Goal: Information Seeking & Learning: Learn about a topic

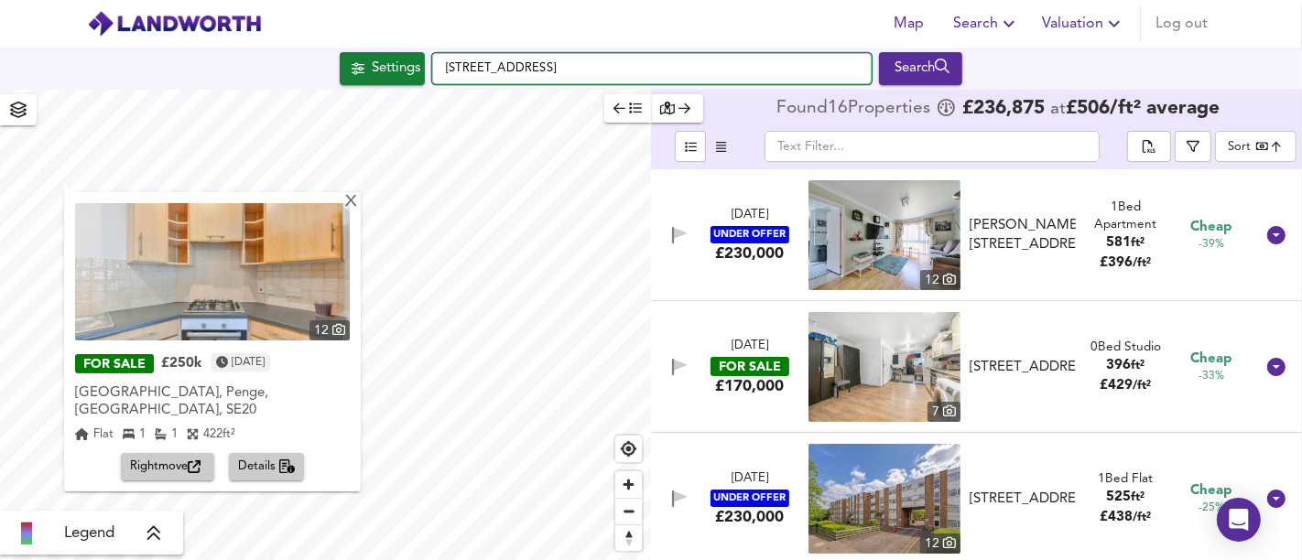
drag, startPoint x: 0, startPoint y: 0, endPoint x: 429, endPoint y: 74, distance: 435.0
click at [429, 74] on div "Settings [STREET_ADDRESS] Search" at bounding box center [651, 68] width 1302 height 33
paste input "[STREET_ADDRESS][PERSON_NAME]"
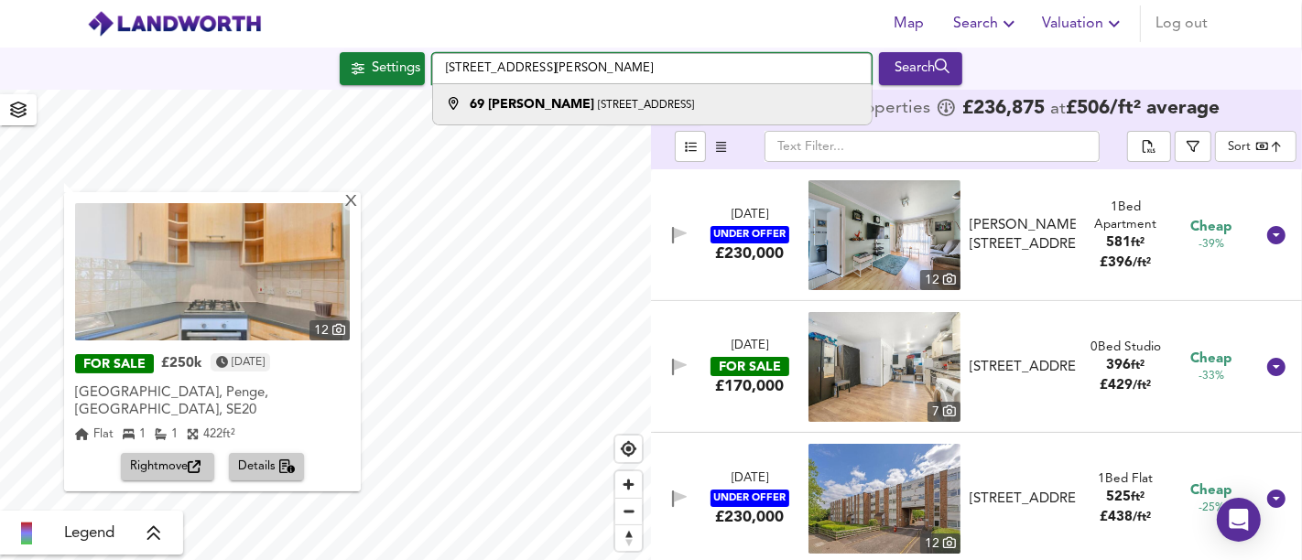
type input "[STREET_ADDRESS][PERSON_NAME]"
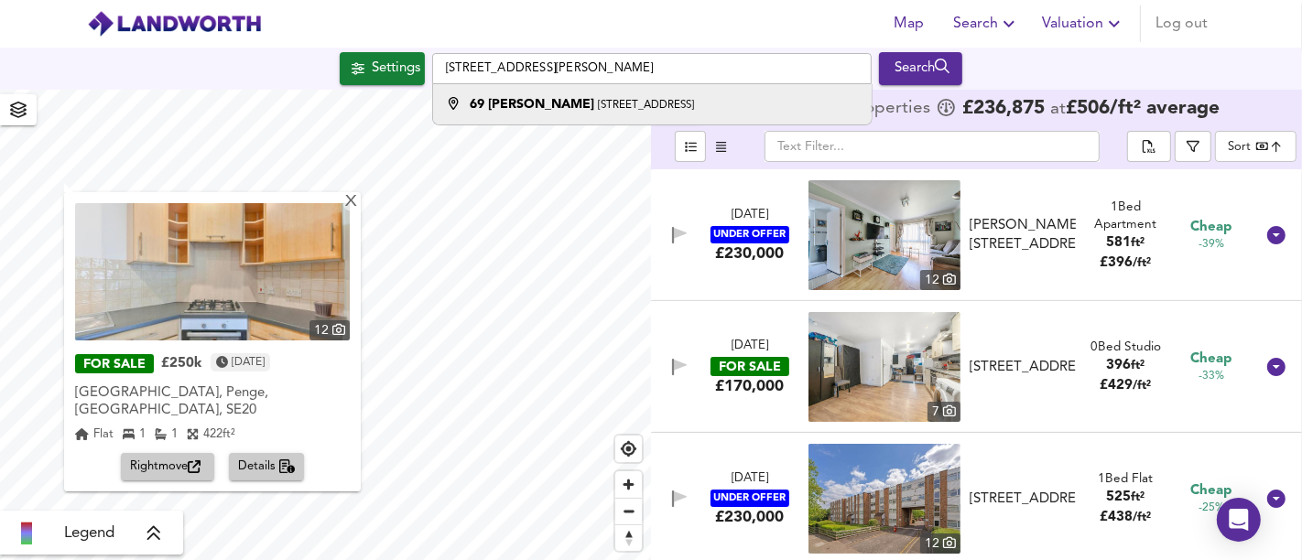
click at [547, 101] on strong "69 [PERSON_NAME]" at bounding box center [532, 104] width 125 height 13
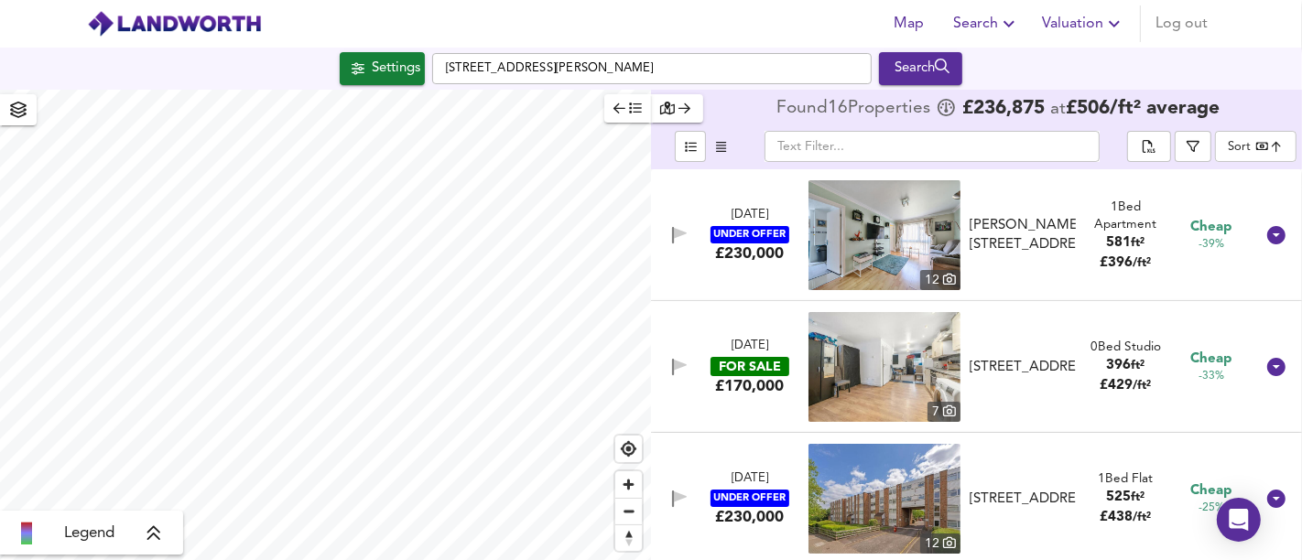
click at [399, 77] on div "Settings" at bounding box center [396, 69] width 49 height 24
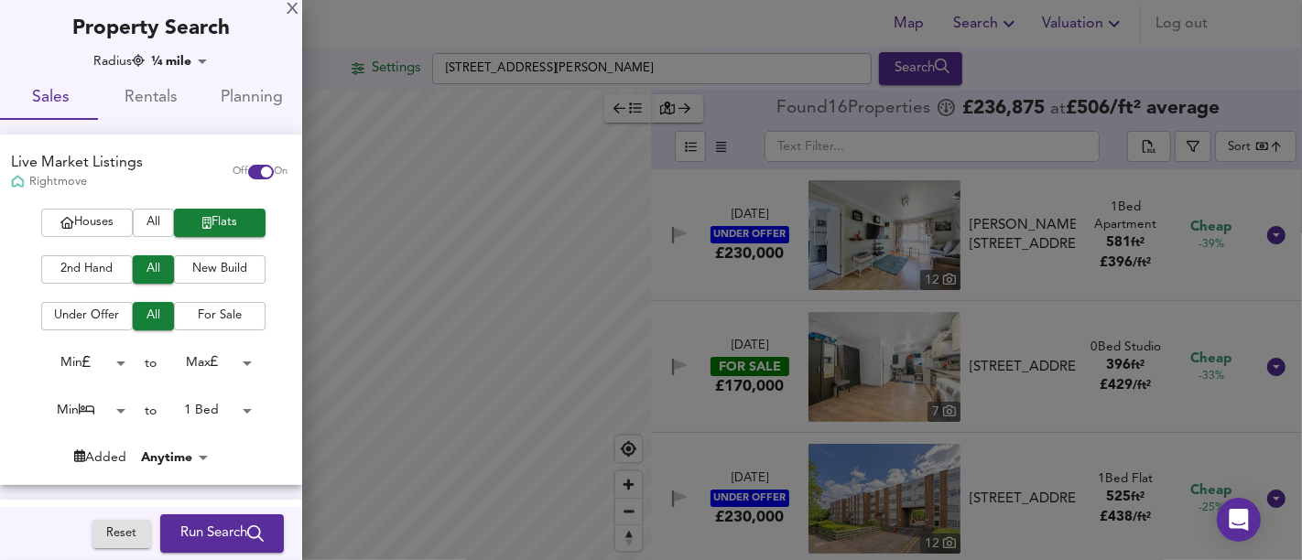
click at [88, 213] on span "Houses" at bounding box center [86, 222] width 73 height 21
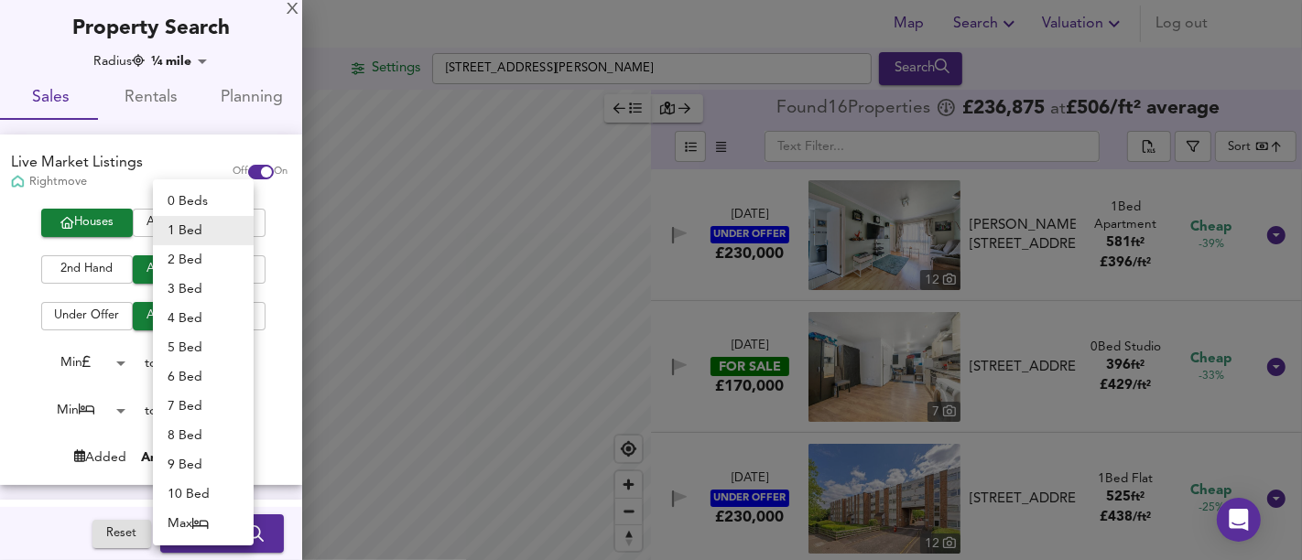
click at [226, 413] on body "Map Search Valuation Log out Settings [STREET_ADDRESS][PERSON_NAME] Search Lege…" at bounding box center [651, 280] width 1302 height 560
click at [199, 263] on li "2 Bed" at bounding box center [203, 259] width 101 height 29
type input "2"
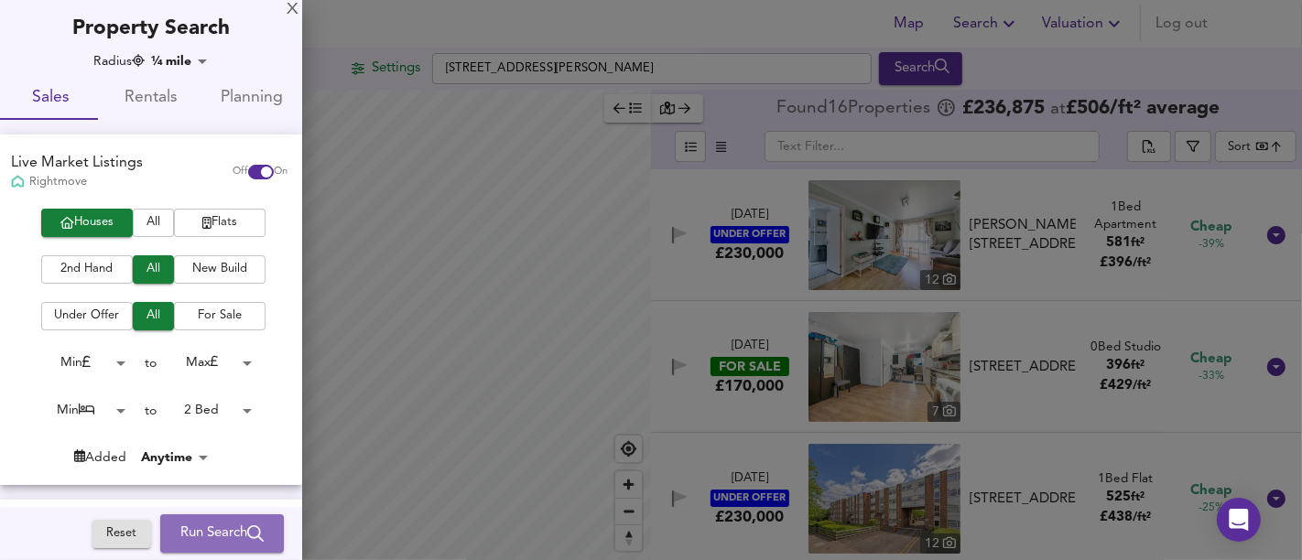
click at [232, 539] on span "Run Search" at bounding box center [221, 534] width 83 height 24
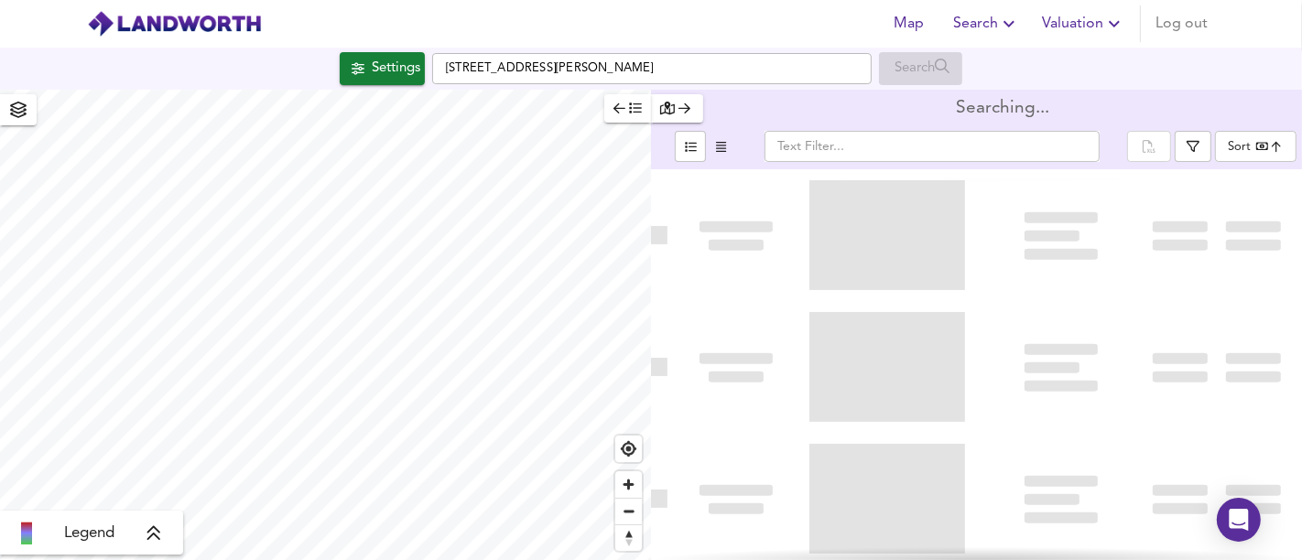
type input "bestdeal"
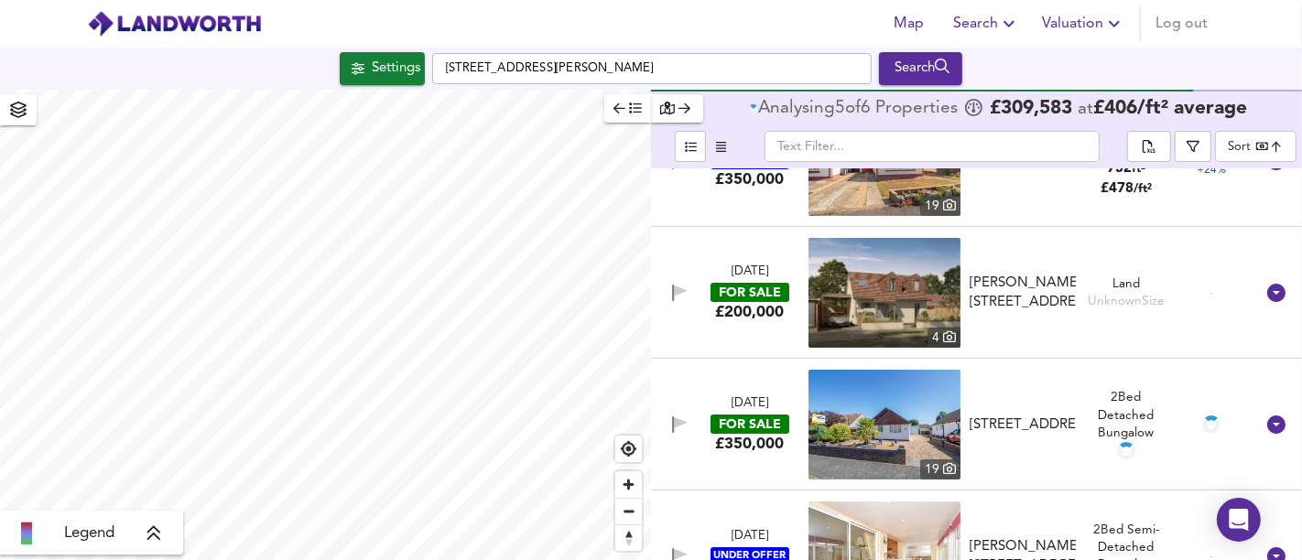
scroll to position [399, 0]
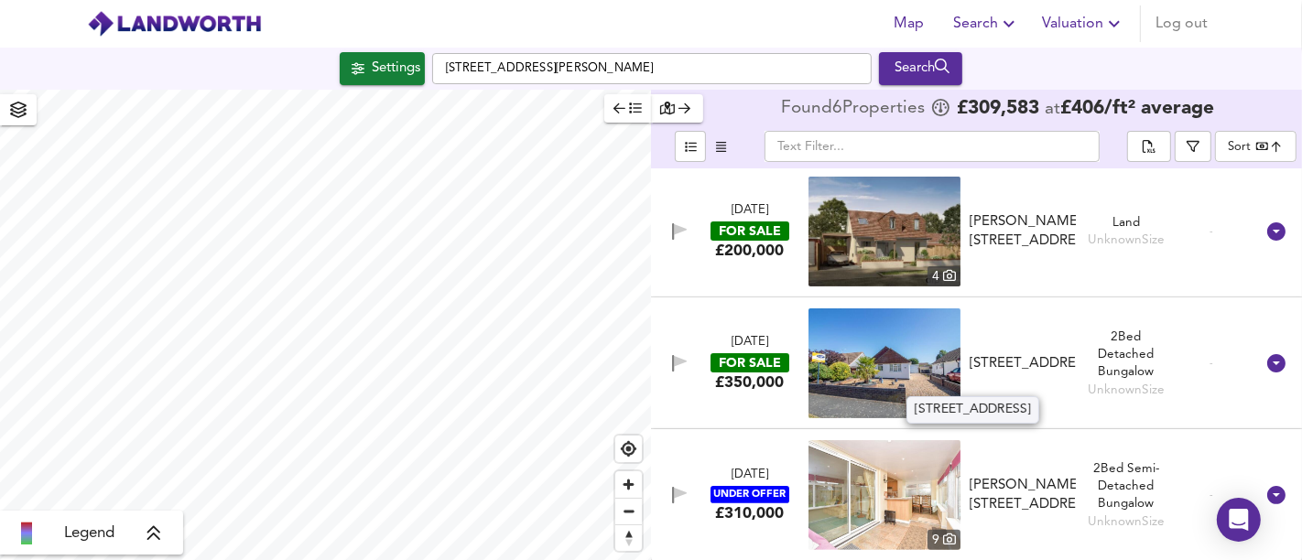
click at [1023, 374] on div "[STREET_ADDRESS]" at bounding box center [1023, 363] width 106 height 19
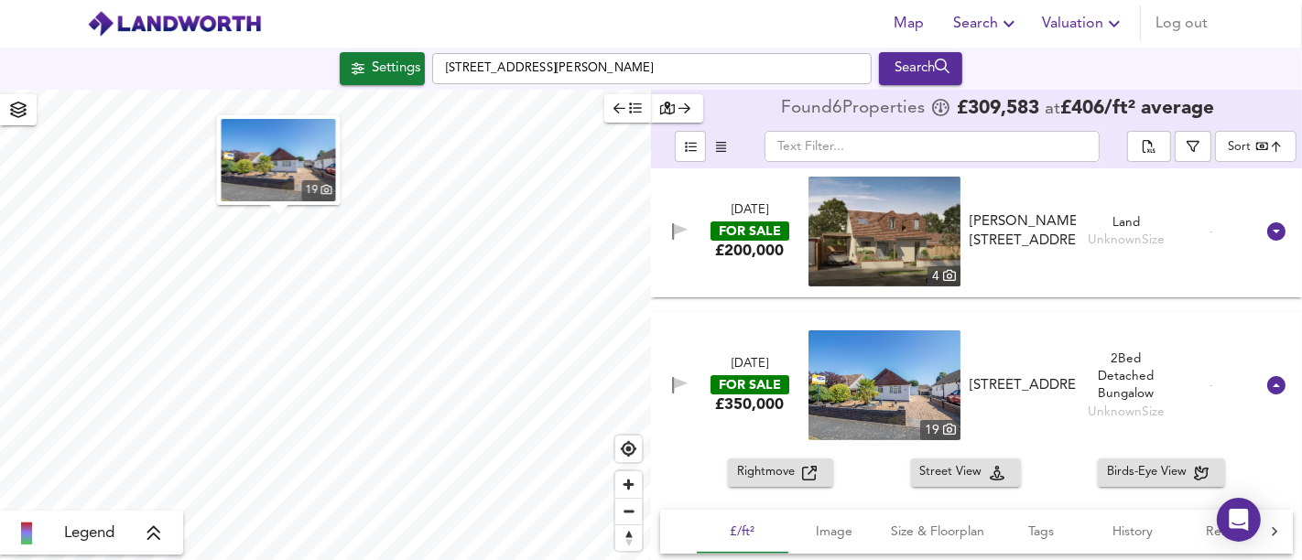
click at [271, 173] on img "button" at bounding box center [279, 160] width 114 height 82
